Goal: Complete application form: Complete application form

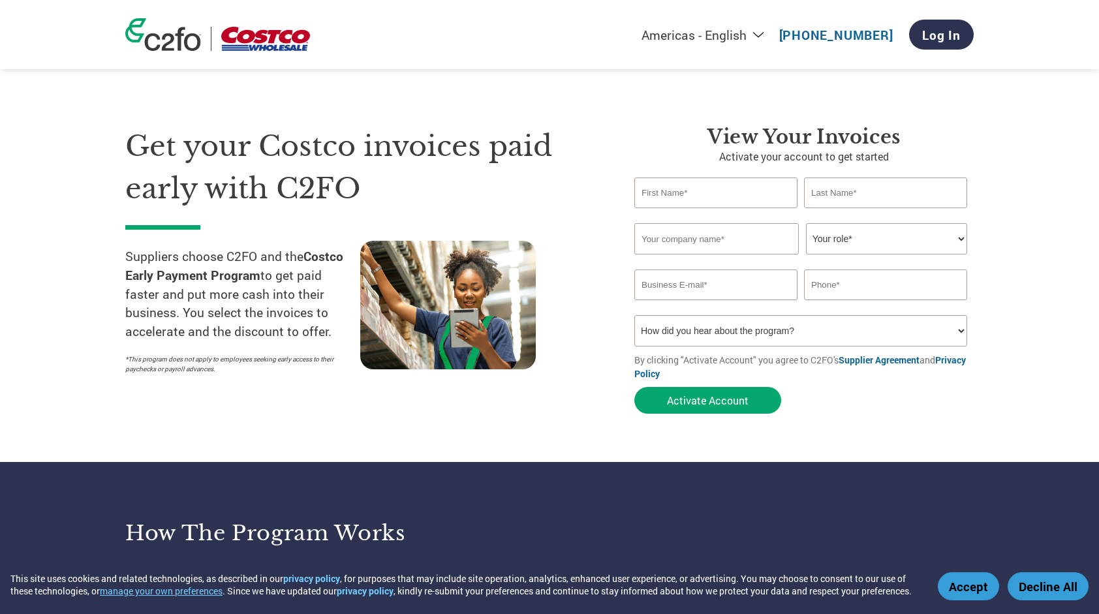
type input "[EMAIL_ADDRESS][DOMAIN_NAME]"
type input "[PHONE_NUMBER]"
click at [735, 199] on input "text" at bounding box center [715, 192] width 163 height 31
type input "Phil"
type input "Lamb"
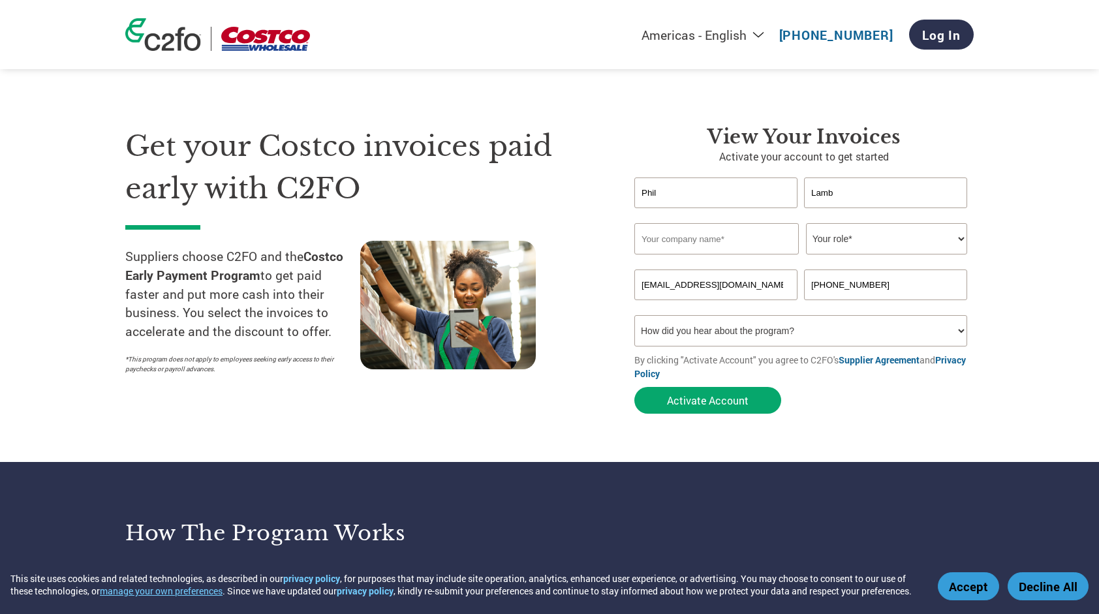
type input "Myti Blue Pty Ltd"
click at [960, 239] on select "Your role* CFO Controller Credit Manager Finance Director Treasurer CEO Preside…" at bounding box center [886, 238] width 161 height 31
select select "CEO"
click at [806, 224] on select "Your role* CFO Controller Credit Manager Finance Director Treasurer CEO Preside…" at bounding box center [886, 238] width 161 height 31
click at [958, 333] on select "How did you hear about the program? Received a letter Email Social Media Online…" at bounding box center [800, 330] width 333 height 31
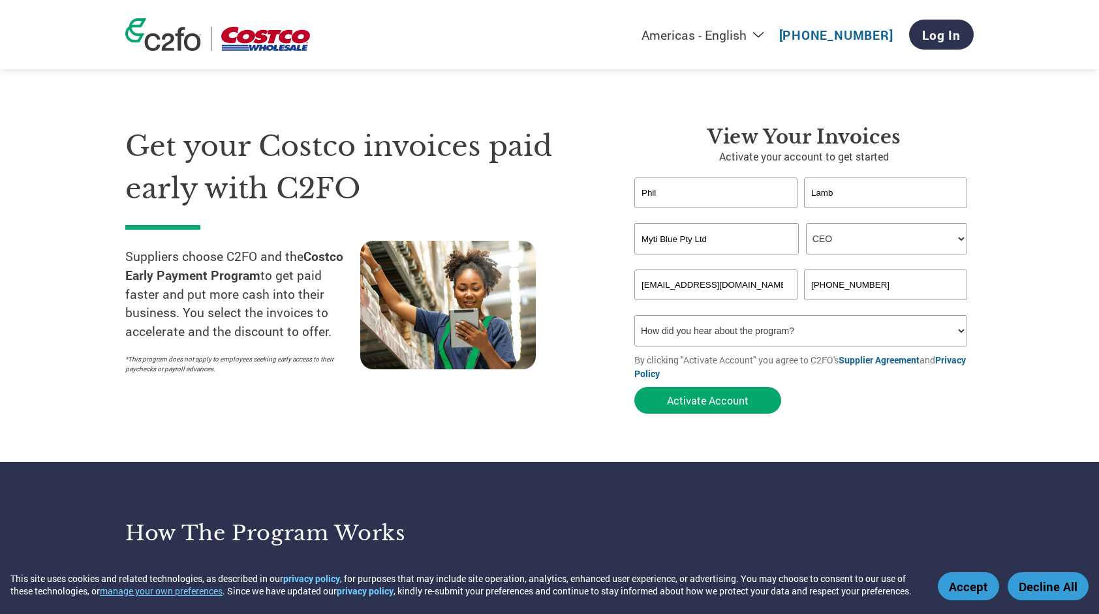
select select "Email"
click at [634, 317] on select "How did you hear about the program? Received a letter Email Social Media Online…" at bounding box center [800, 330] width 333 height 31
click at [720, 402] on button "Activate Account" at bounding box center [707, 400] width 147 height 27
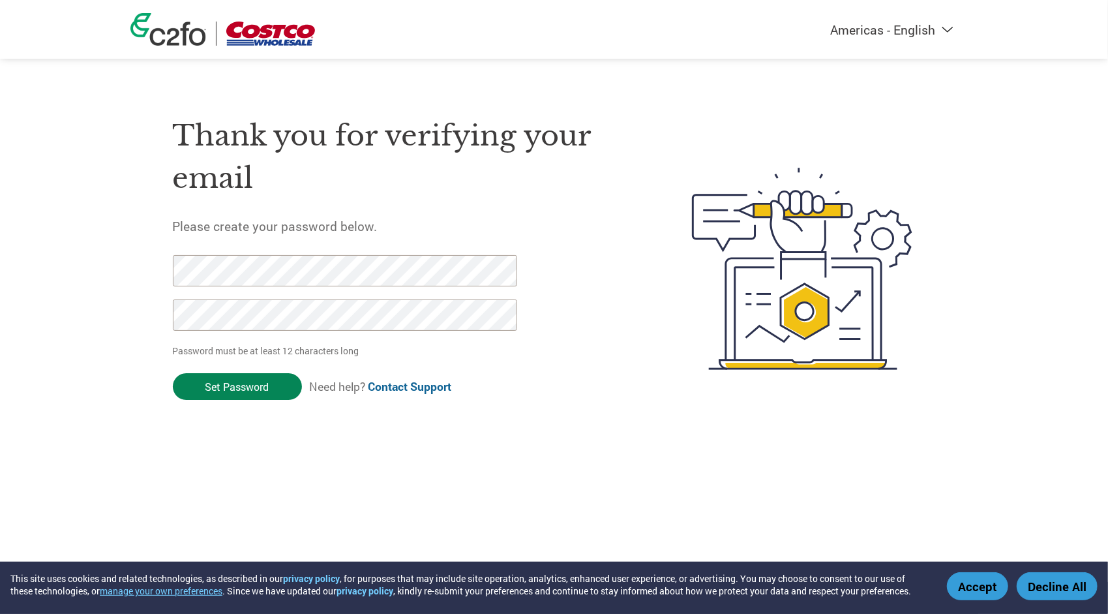
click at [247, 386] on input "Set Password" at bounding box center [237, 386] width 129 height 27
